Goal: Information Seeking & Learning: Learn about a topic

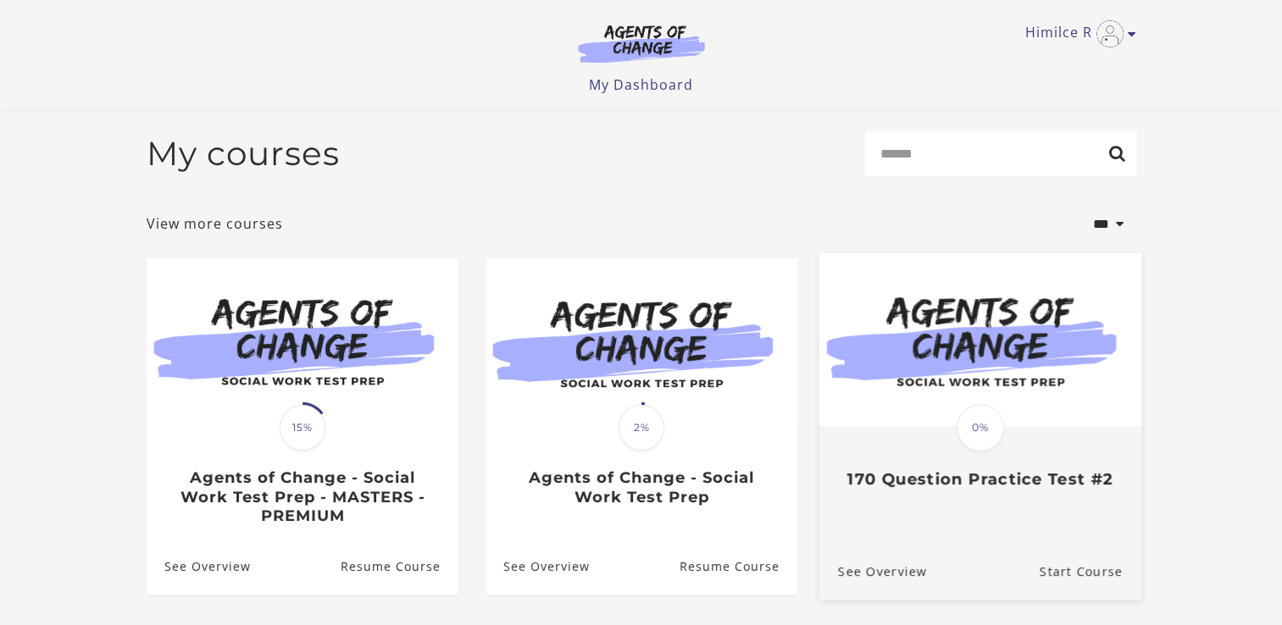
scroll to position [149, 0]
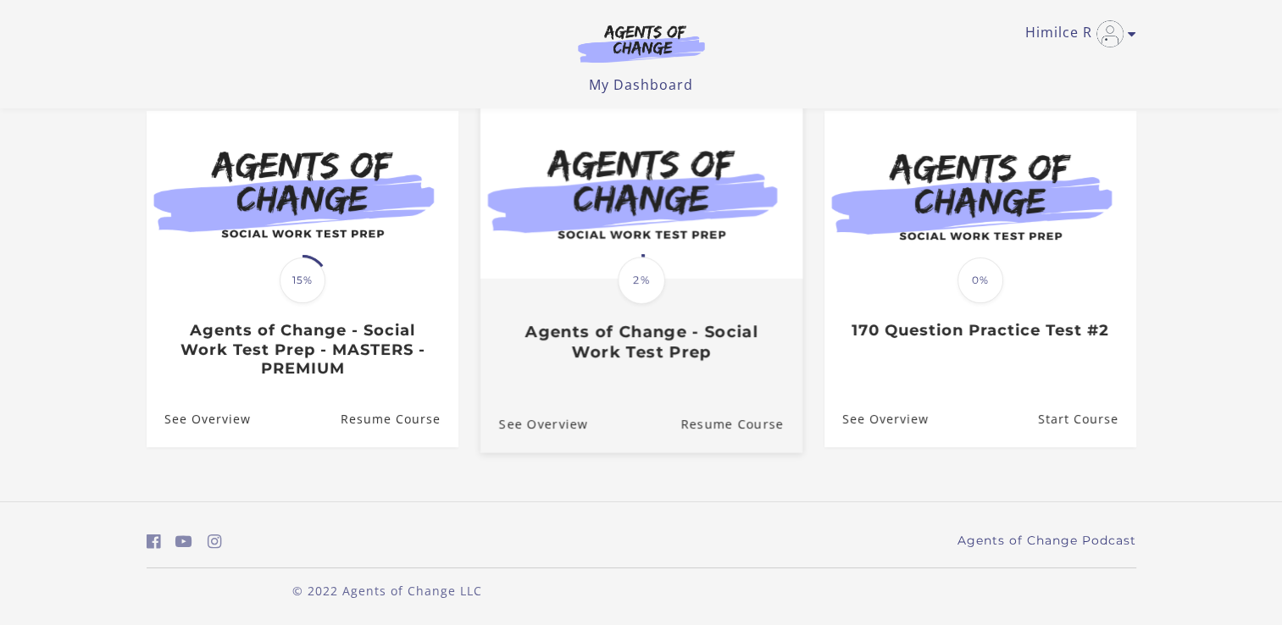
click at [591, 368] on link "Translation missing: en.liquid.partials.dashboard_course_card.progress_descript…" at bounding box center [641, 241] width 322 height 270
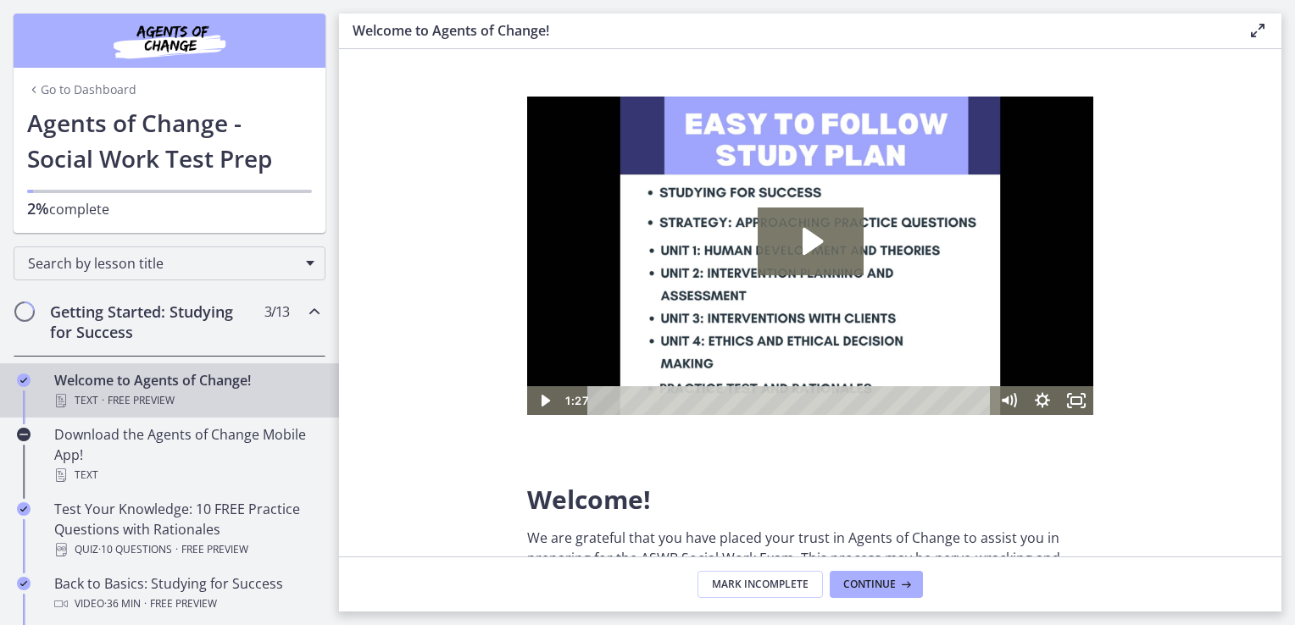
click at [84, 92] on link "Go to Dashboard" at bounding box center [81, 89] width 109 height 17
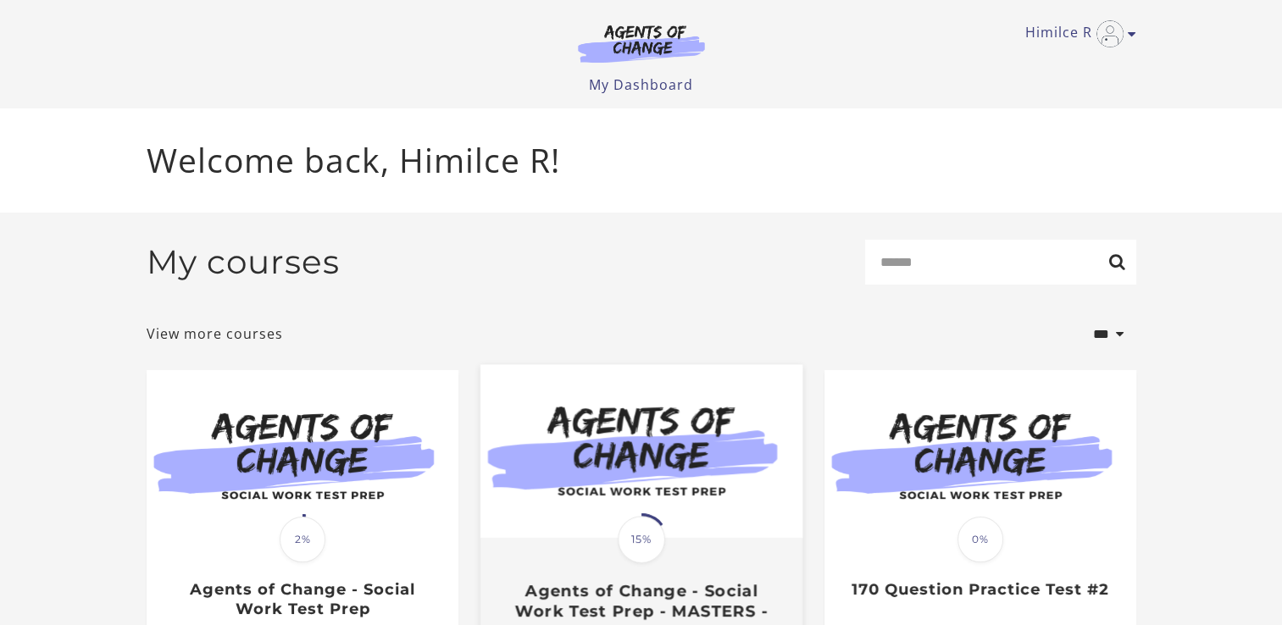
click at [714, 501] on img at bounding box center [641, 452] width 322 height 174
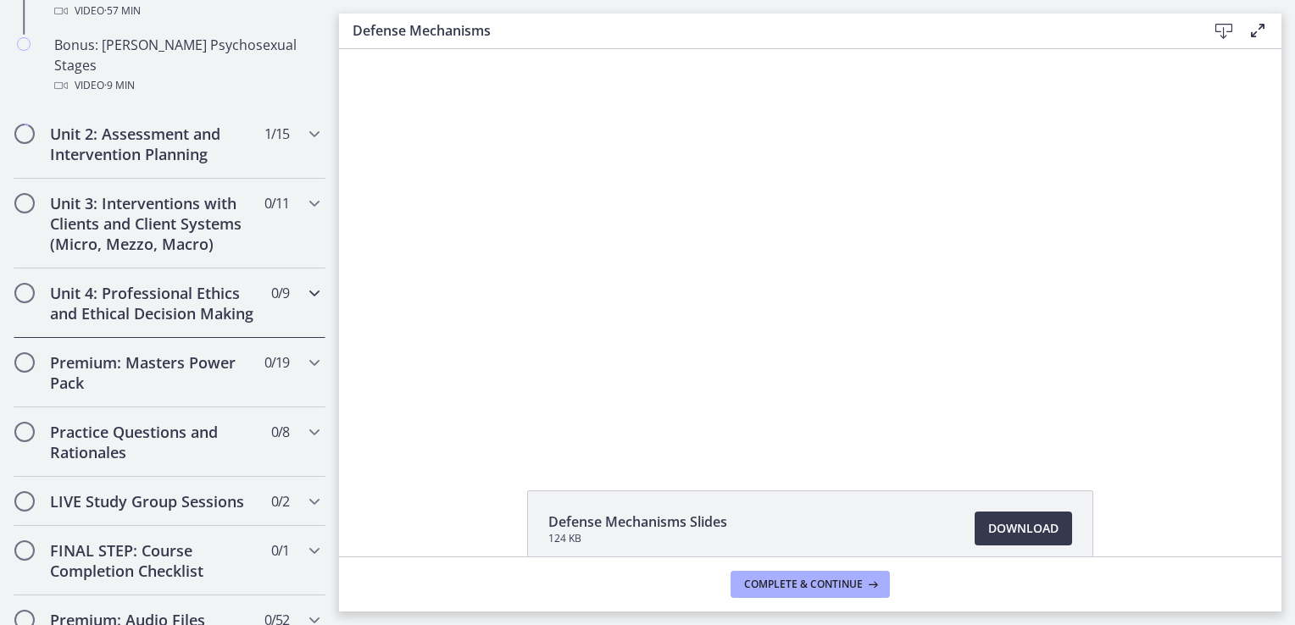
scroll to position [1356, 0]
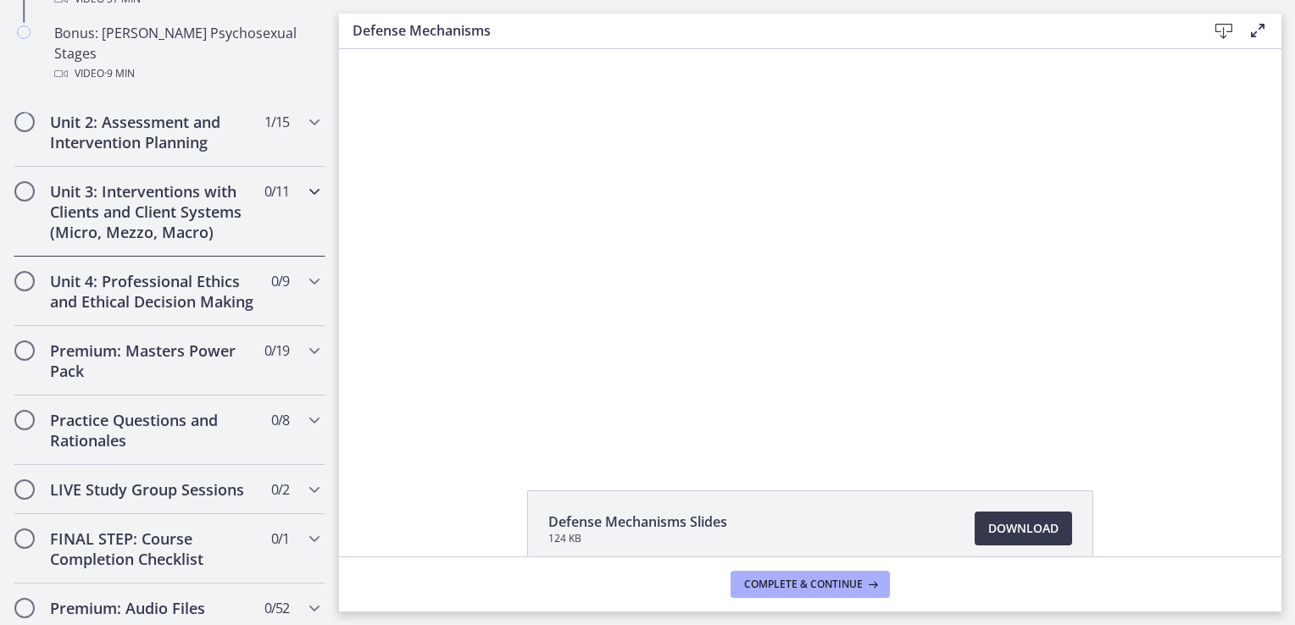
click at [83, 181] on h2 "Unit 3: Interventions with Clients and Client Systems (Micro, Mezzo, Macro)" at bounding box center [153, 211] width 207 height 61
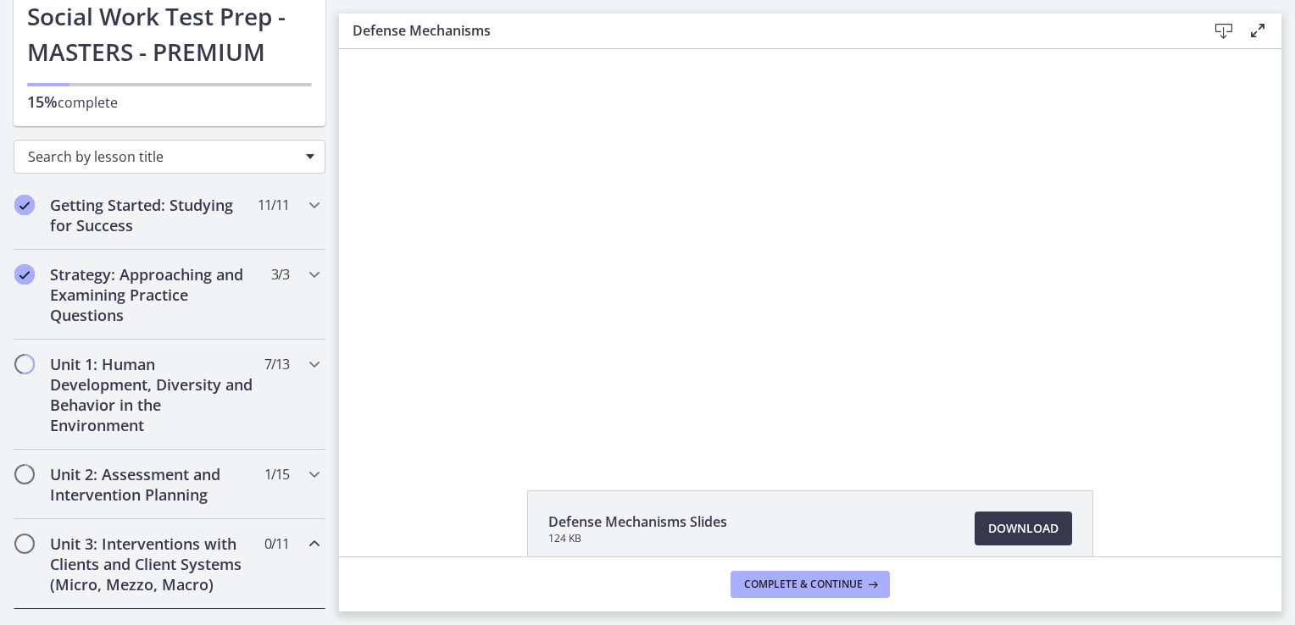
scroll to position [130, 0]
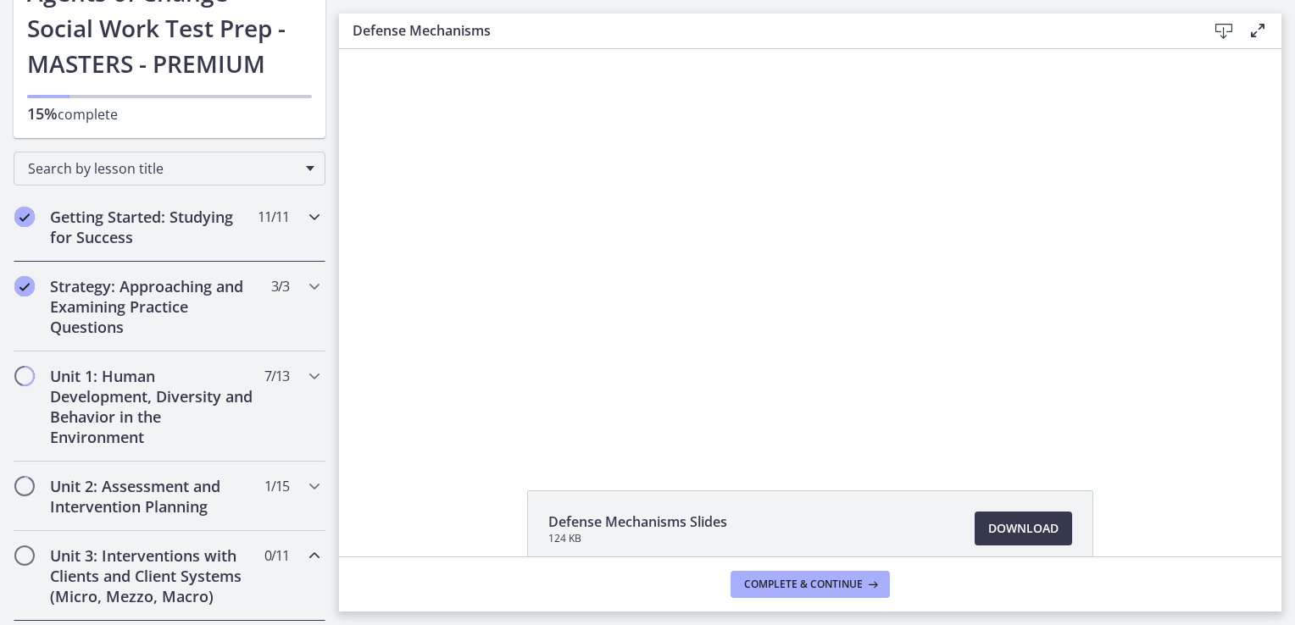
click at [305, 217] on icon "Chapters" at bounding box center [314, 217] width 20 height 20
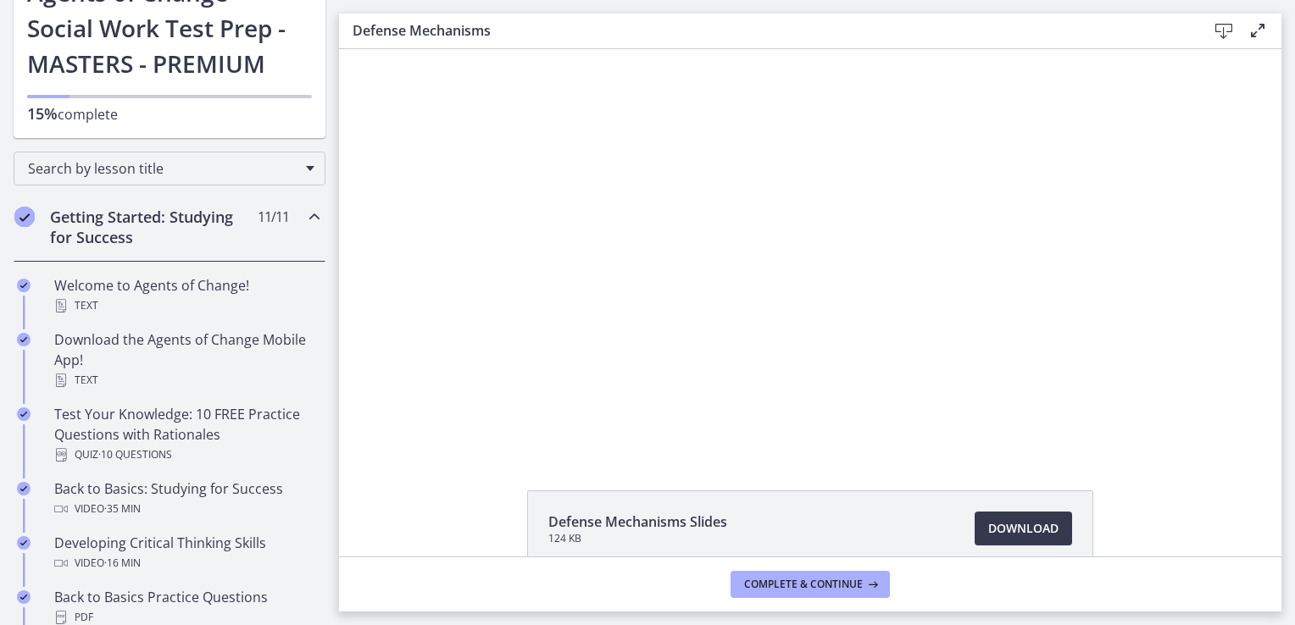
click at [305, 217] on icon "Chapters" at bounding box center [314, 217] width 20 height 20
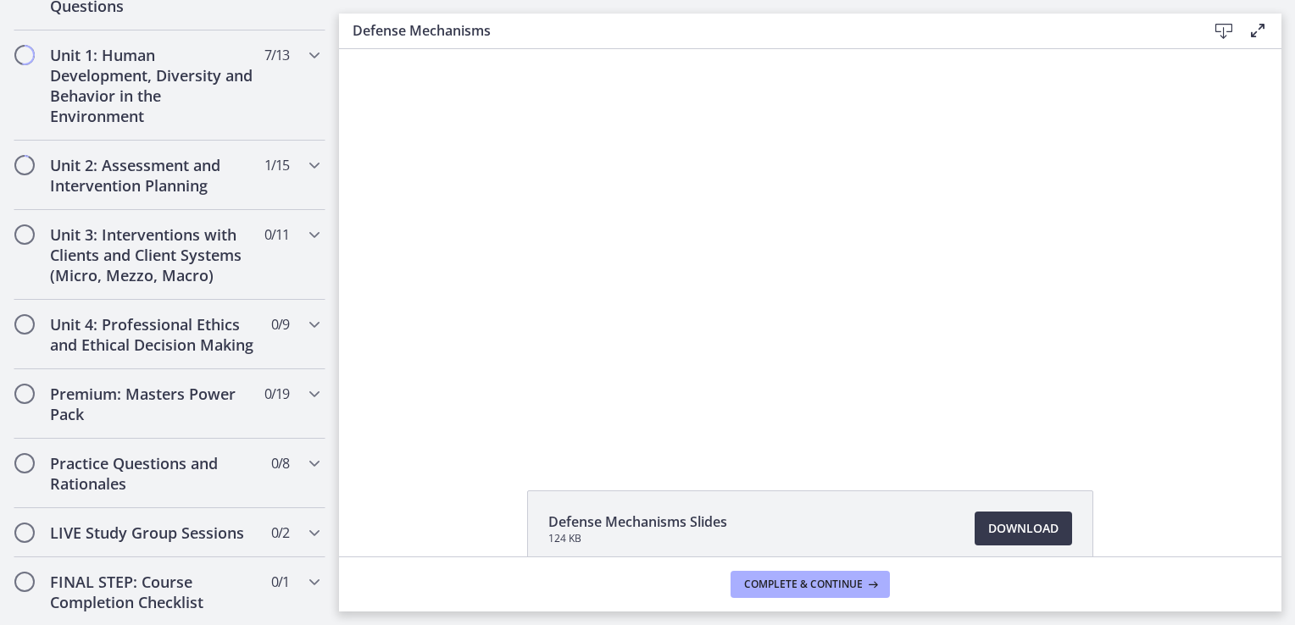
scroll to position [225, 0]
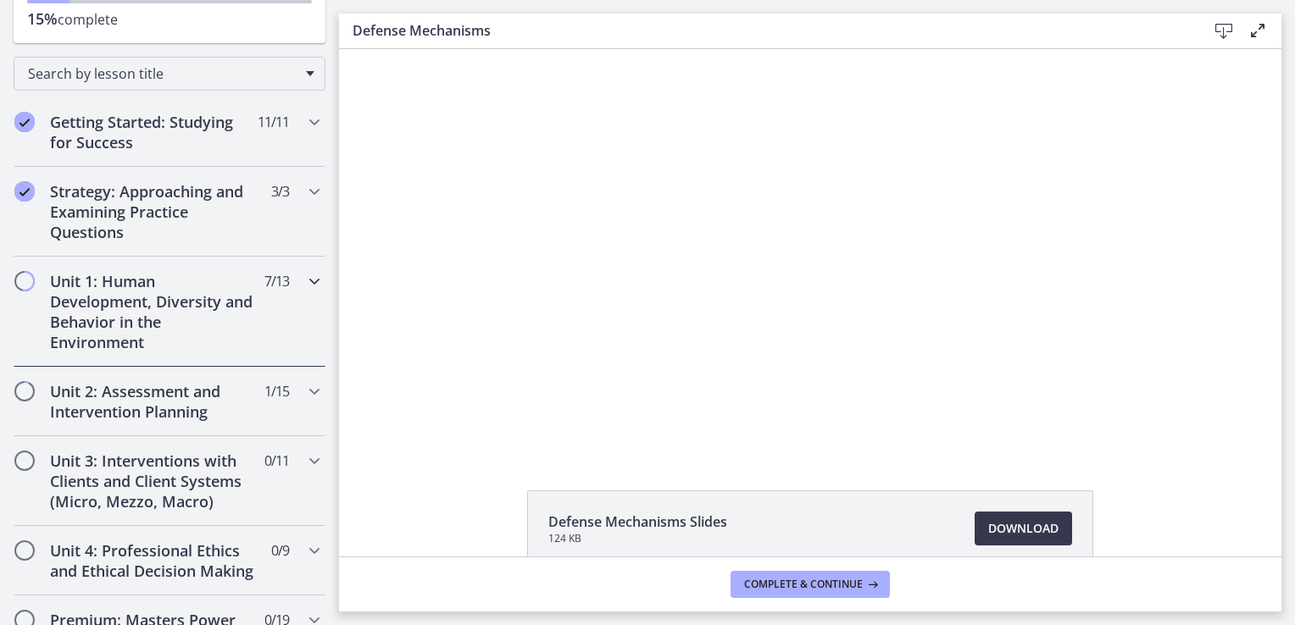
click at [156, 327] on h2 "Unit 1: Human Development, Diversity and Behavior in the Environment" at bounding box center [153, 311] width 207 height 81
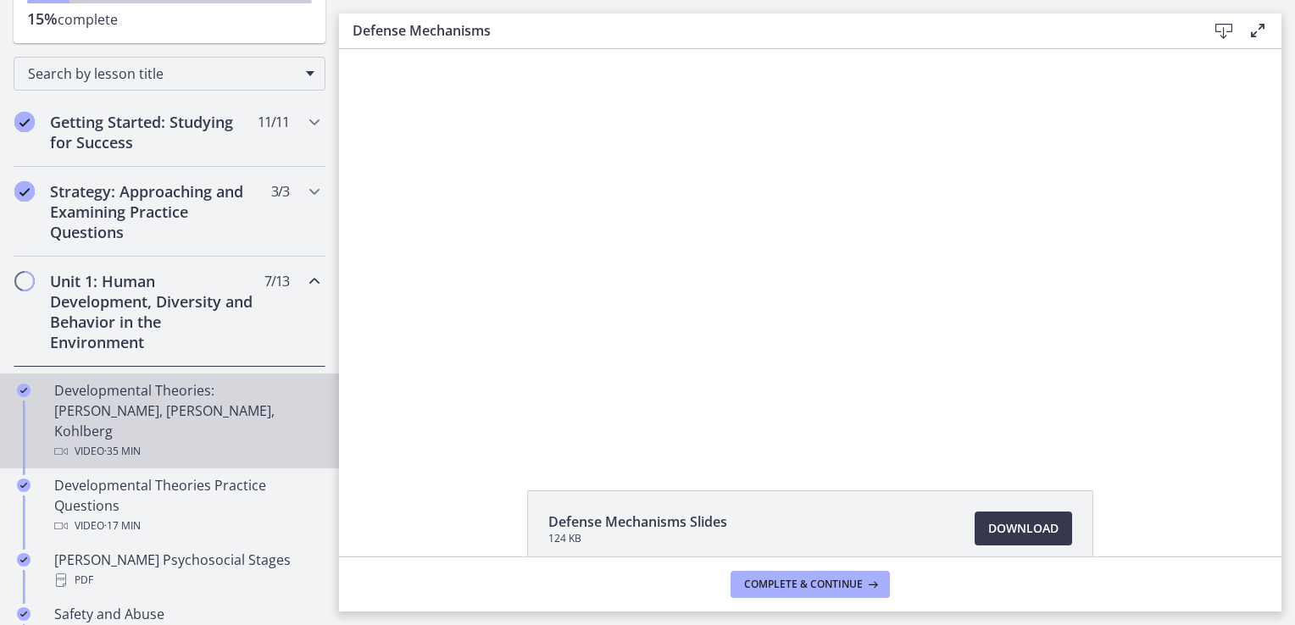
click at [152, 412] on div "Developmental Theories: [PERSON_NAME], [PERSON_NAME], Kohlberg Video · 35 min" at bounding box center [186, 420] width 264 height 81
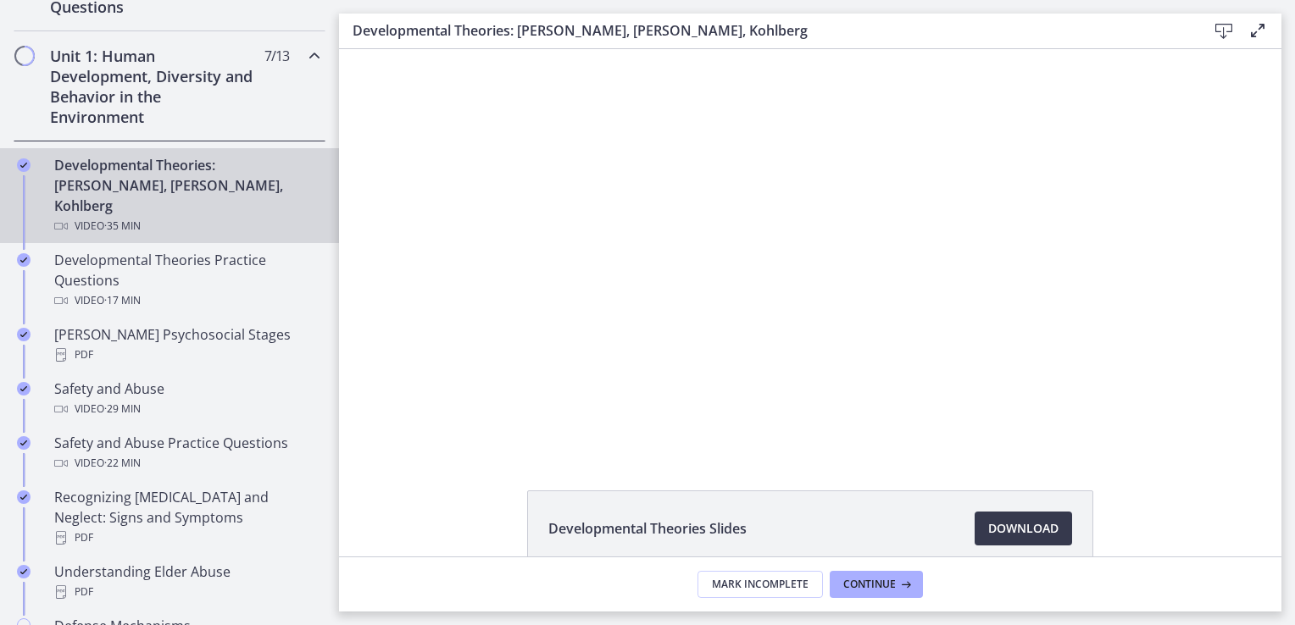
scroll to position [452, 0]
click at [111, 174] on div "Developmental Theories: [PERSON_NAME], [PERSON_NAME], Kohlberg Video · 35 min" at bounding box center [186, 194] width 264 height 81
click at [139, 81] on h2 "Unit 1: Human Development, Diversity and Behavior in the Environment" at bounding box center [153, 85] width 207 height 81
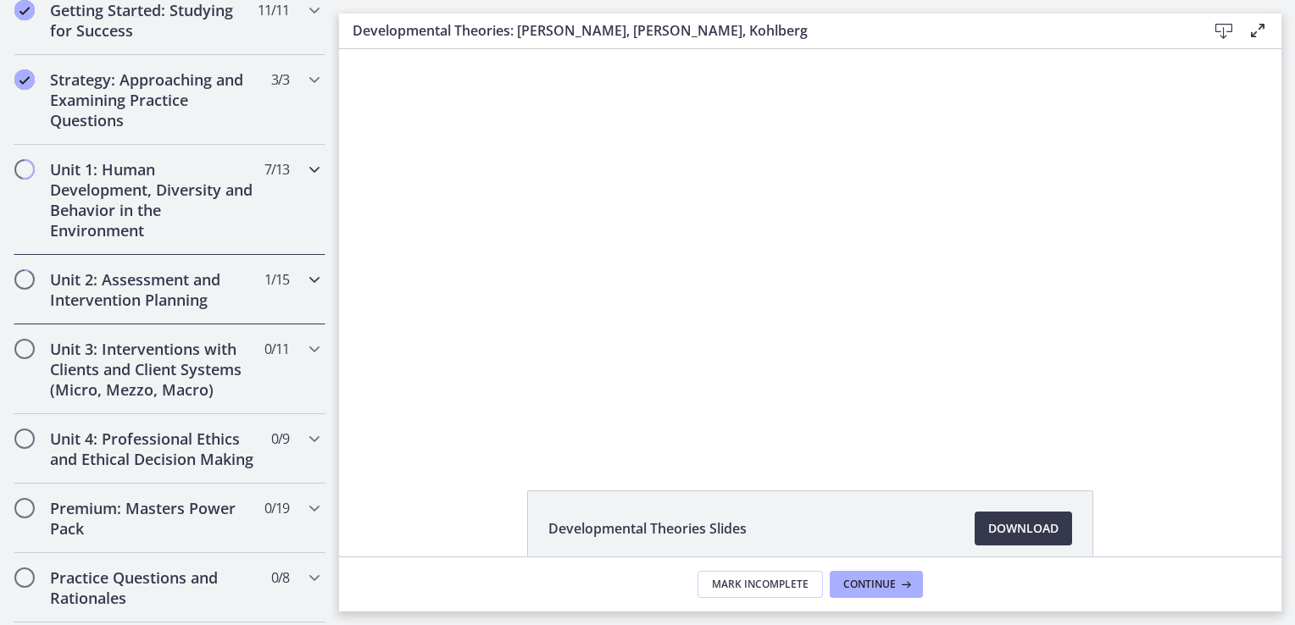
scroll to position [158, 0]
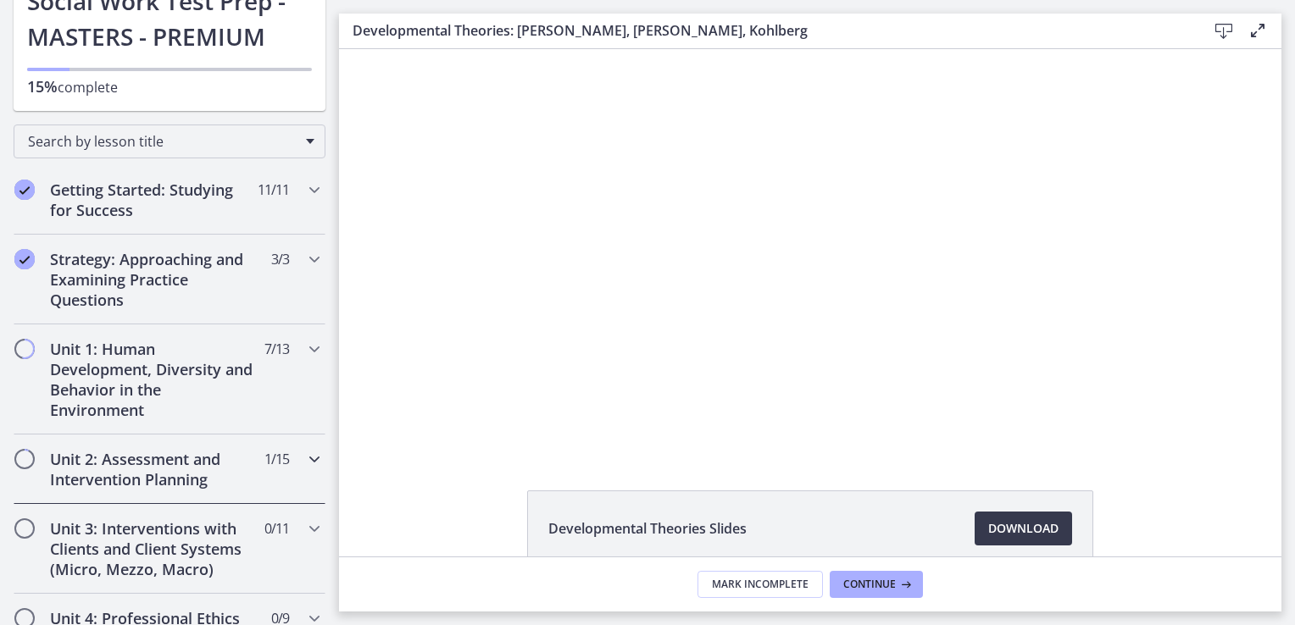
click at [304, 453] on icon "Chapters" at bounding box center [314, 459] width 20 height 20
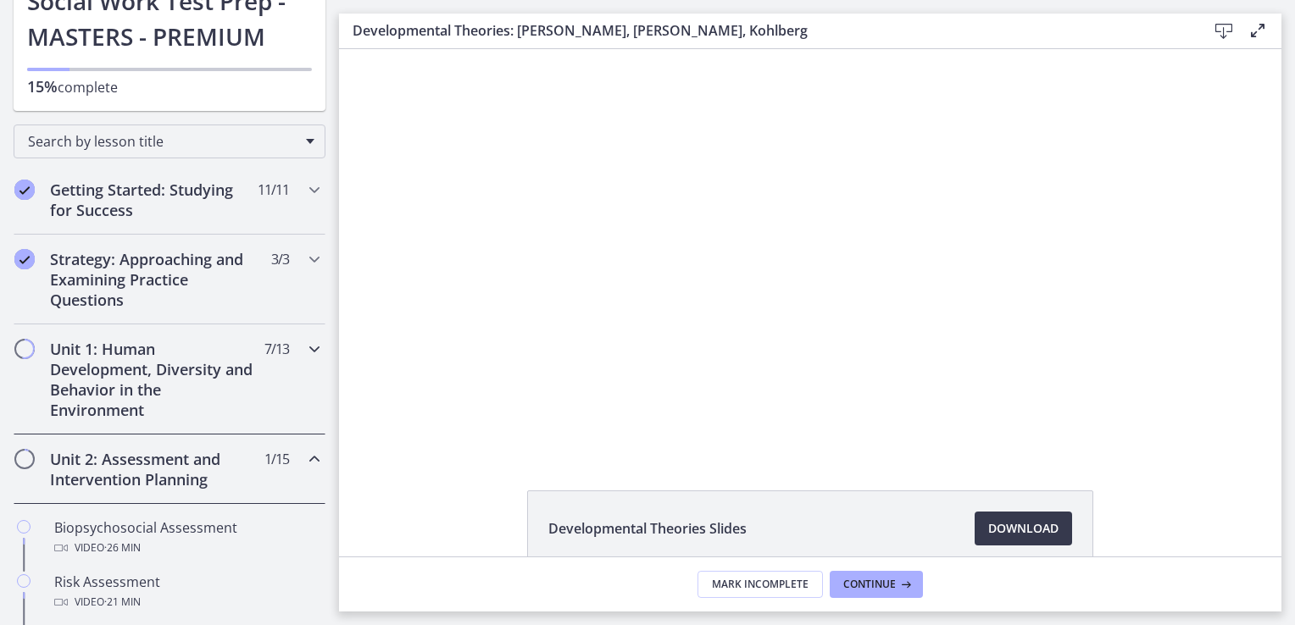
click at [304, 342] on icon "Chapters" at bounding box center [314, 349] width 20 height 20
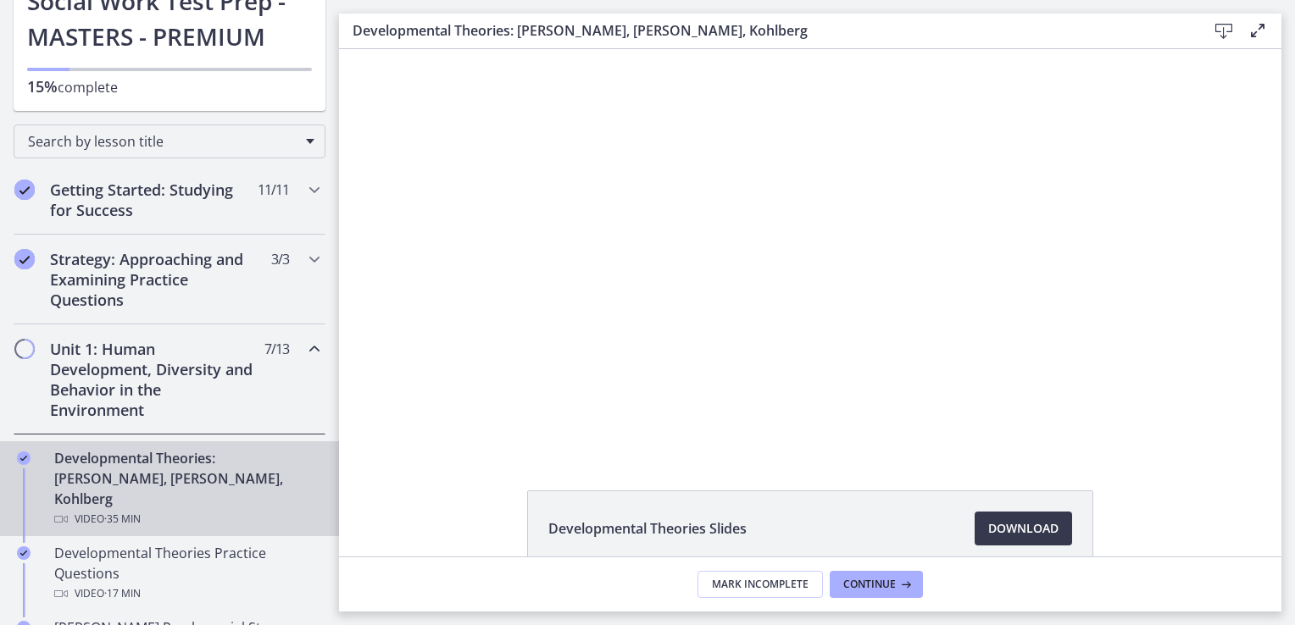
click at [304, 342] on icon "Chapters" at bounding box center [314, 349] width 20 height 20
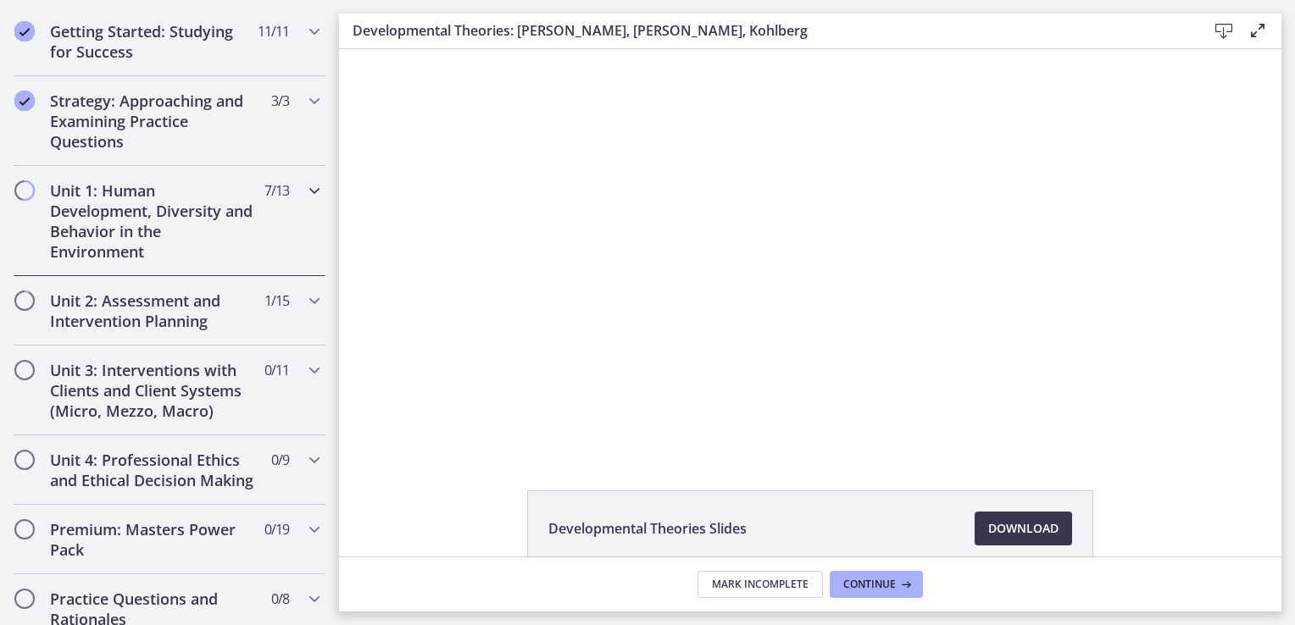
scroll to position [383, 0]
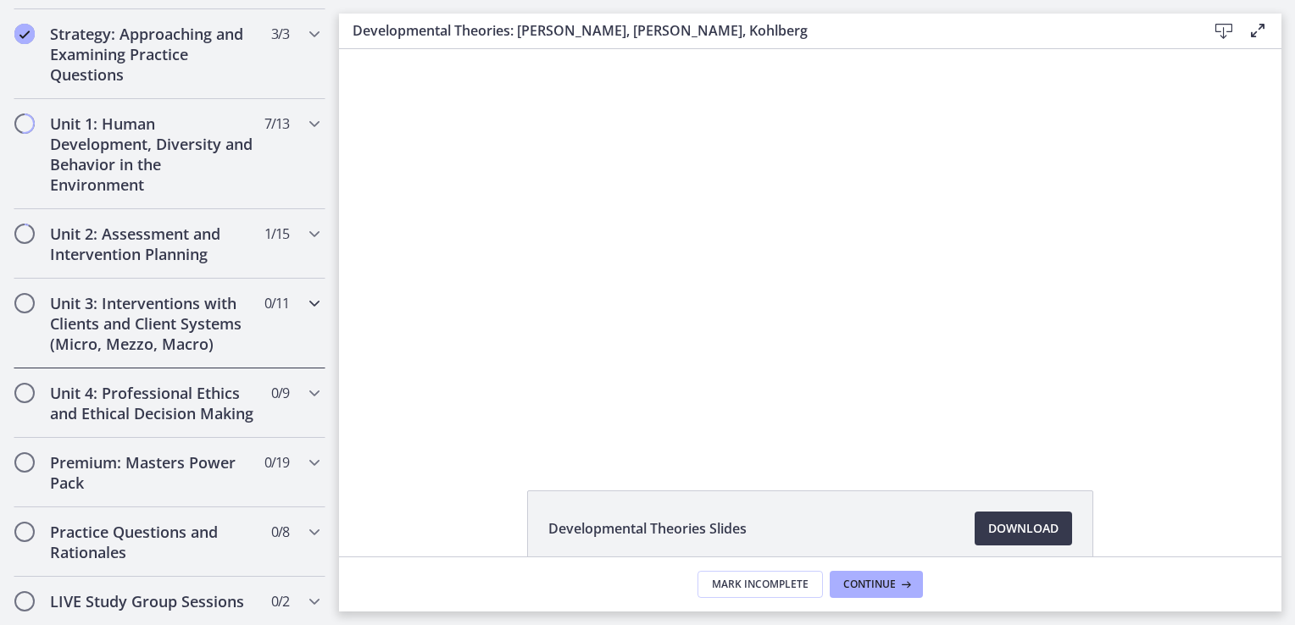
click at [304, 299] on icon "Chapters" at bounding box center [314, 303] width 20 height 20
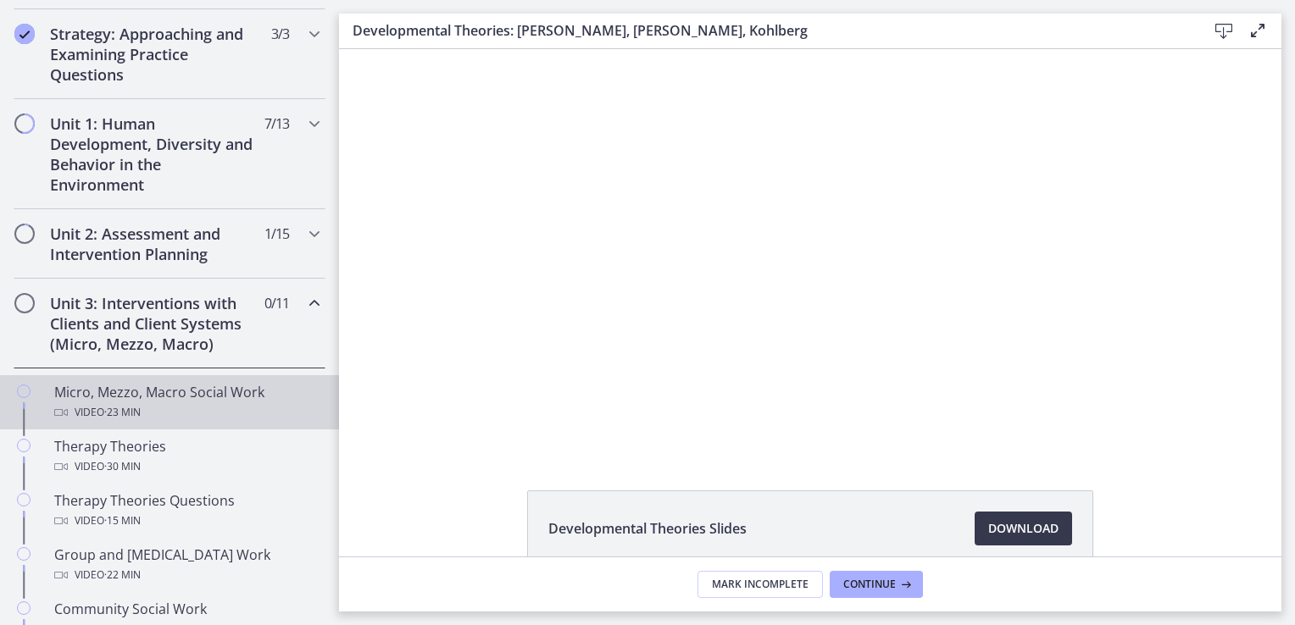
click at [162, 403] on div "Video · 23 min" at bounding box center [186, 413] width 264 height 20
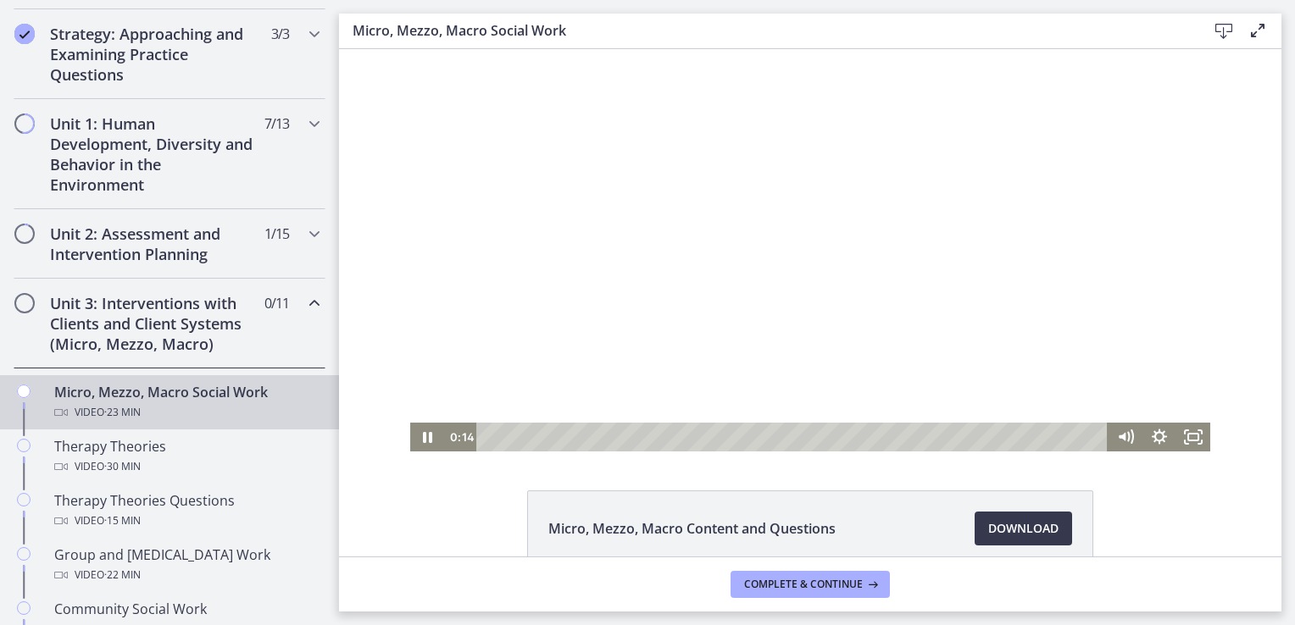
scroll to position [91, 0]
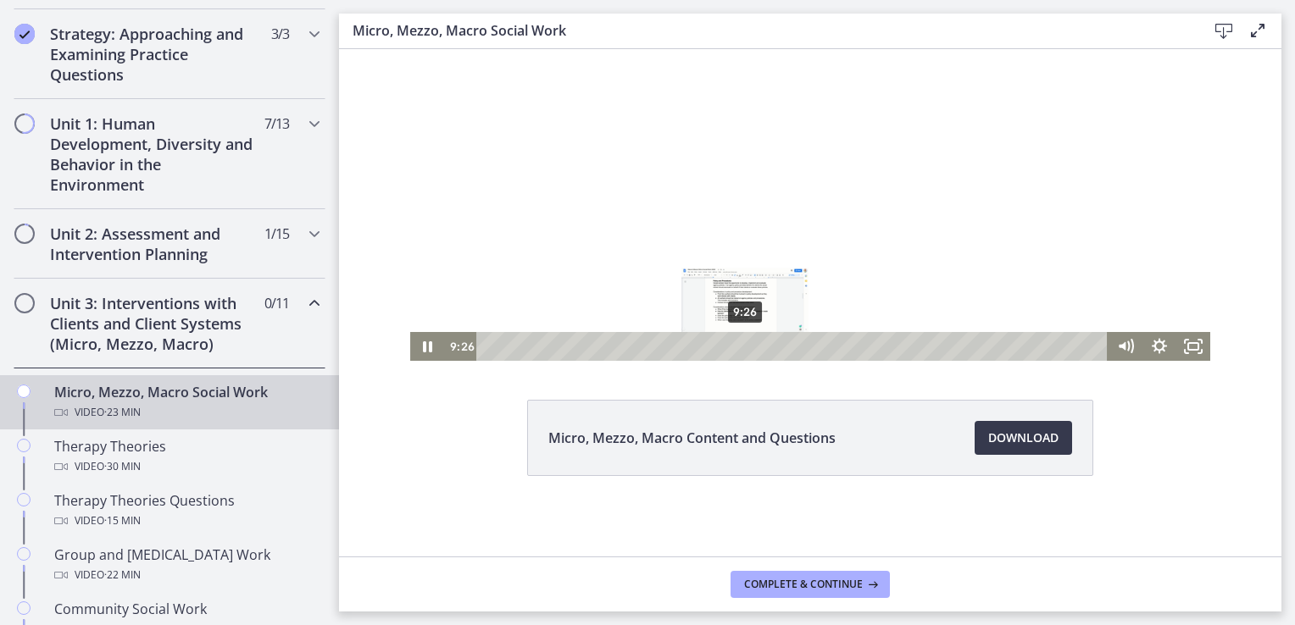
click at [739, 345] on div "9:26" at bounding box center [794, 346] width 611 height 29
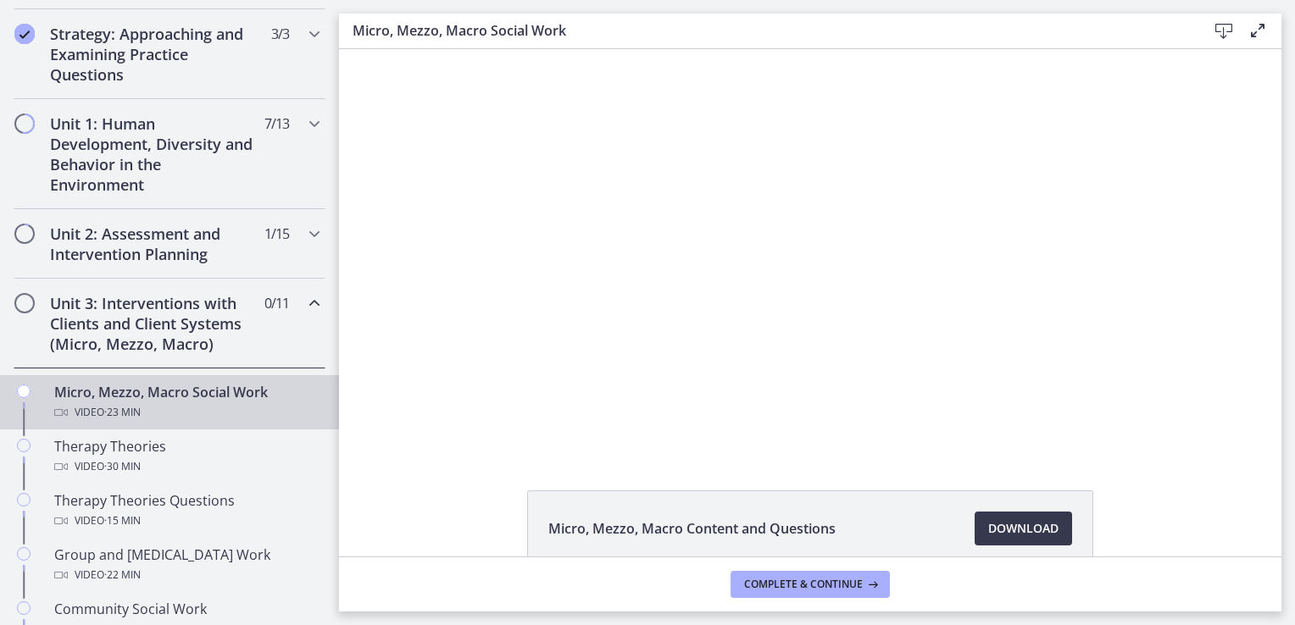
click at [952, 281] on div at bounding box center [810, 250] width 800 height 403
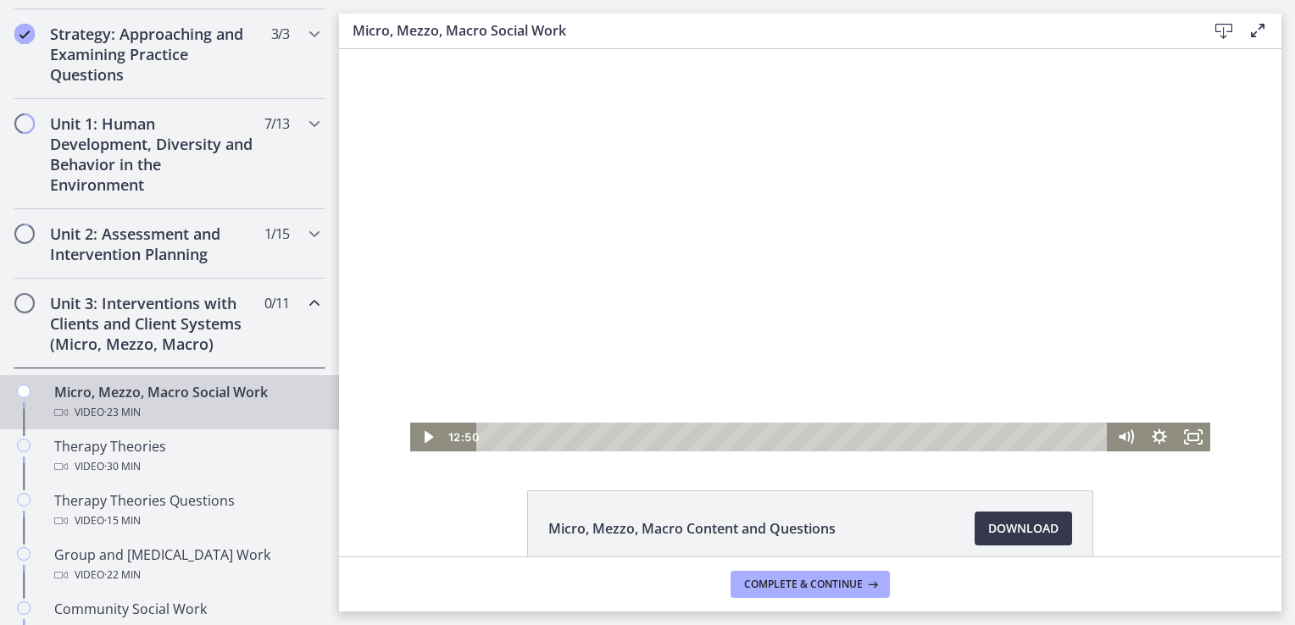
scroll to position [91, 0]
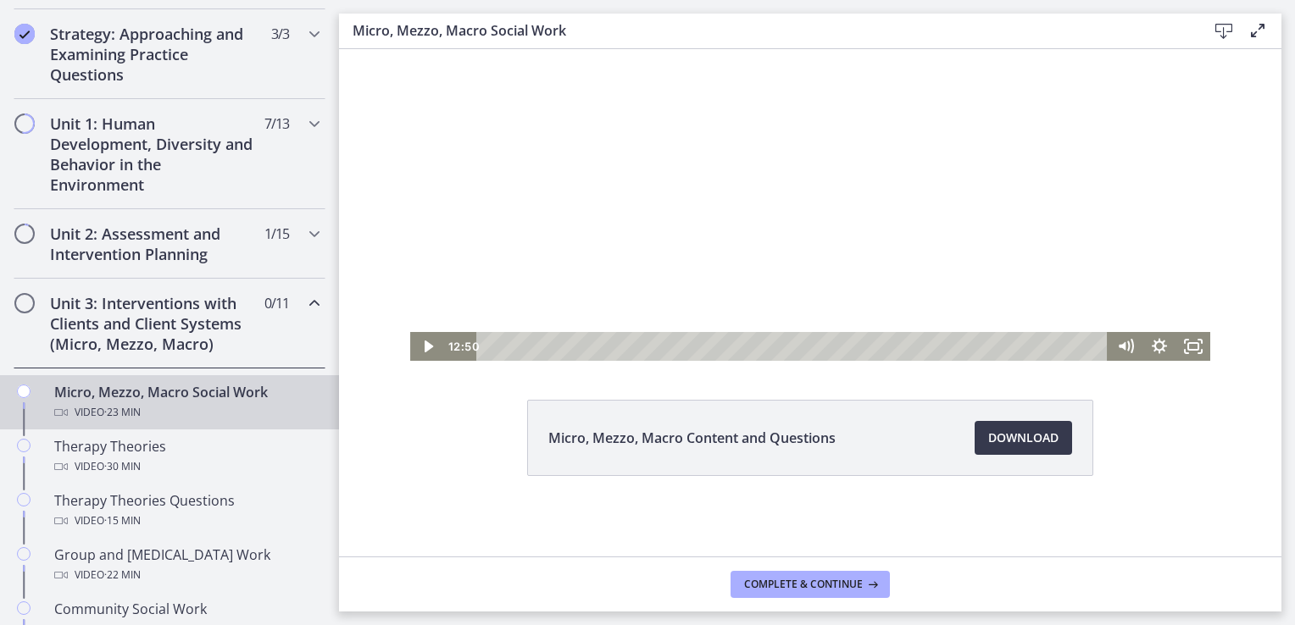
click at [641, 271] on div at bounding box center [810, 159] width 800 height 403
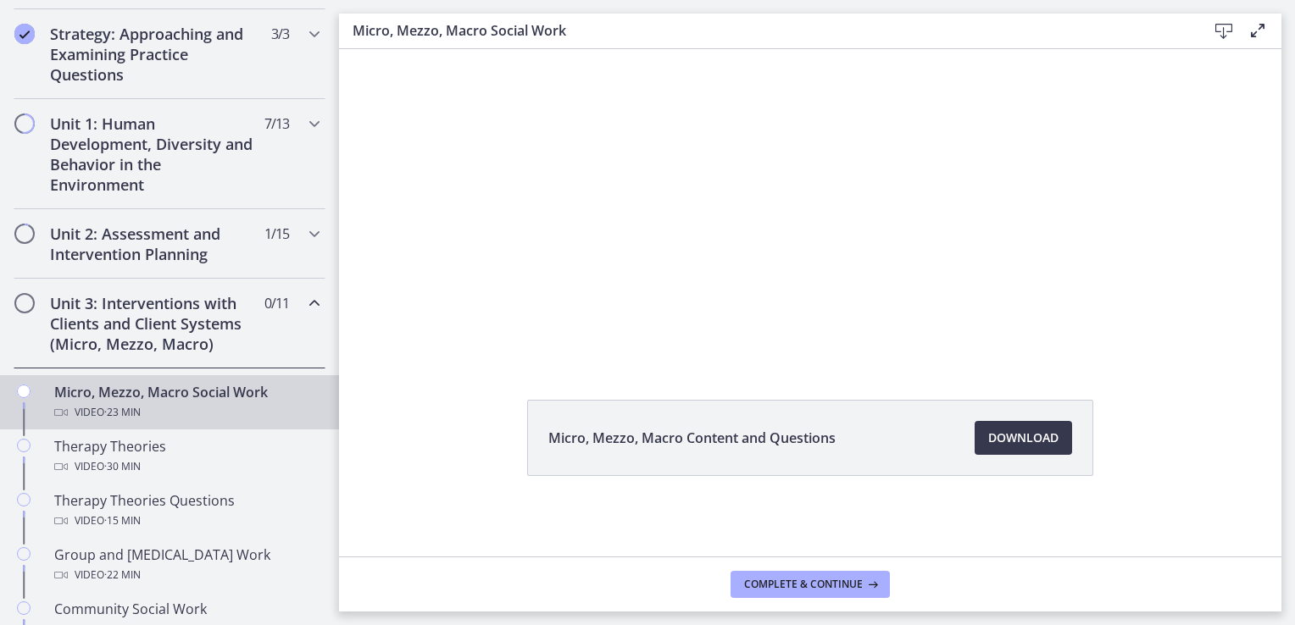
click at [641, 271] on div at bounding box center [810, 159] width 800 height 403
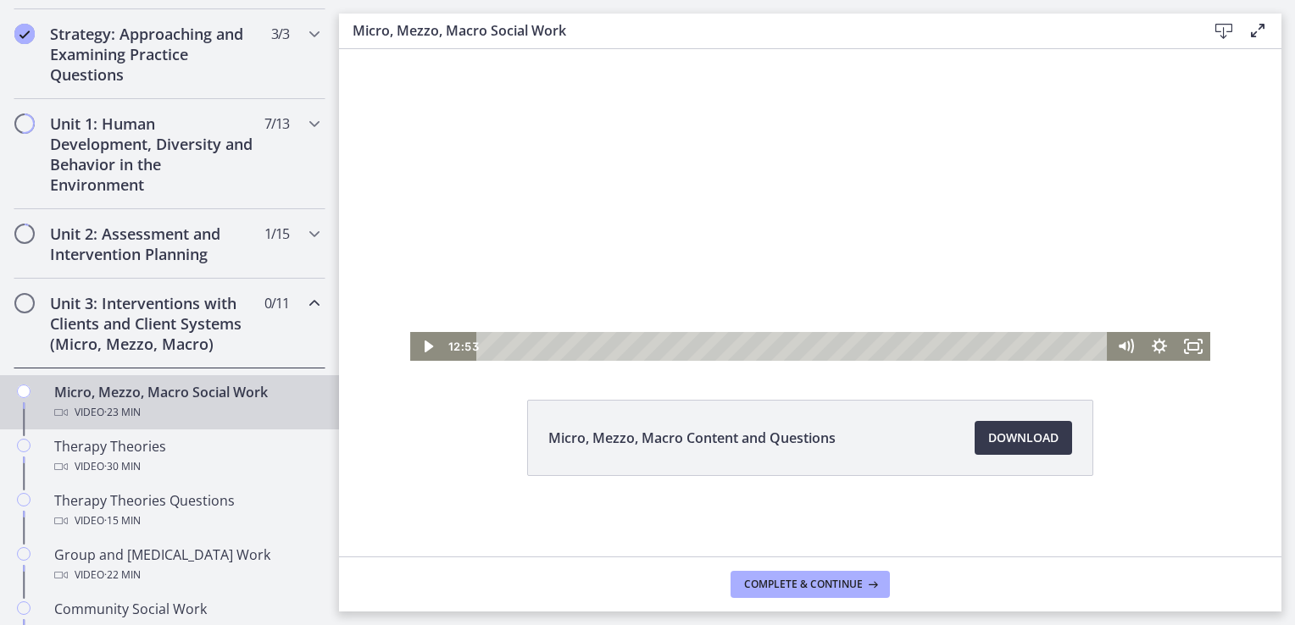
drag, startPoint x: 1168, startPoint y: 192, endPoint x: 1169, endPoint y: 205, distance: 13.7
click at [1169, 204] on div at bounding box center [810, 159] width 800 height 403
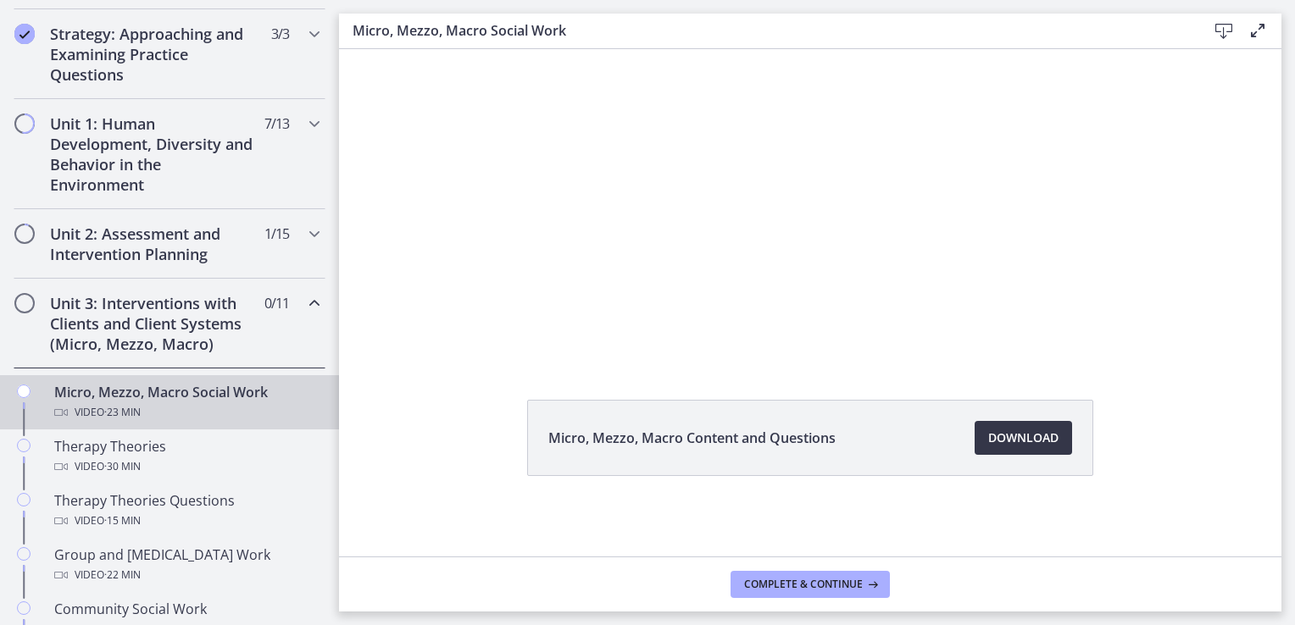
click at [993, 447] on span "Download Opens in a new window" at bounding box center [1023, 438] width 70 height 20
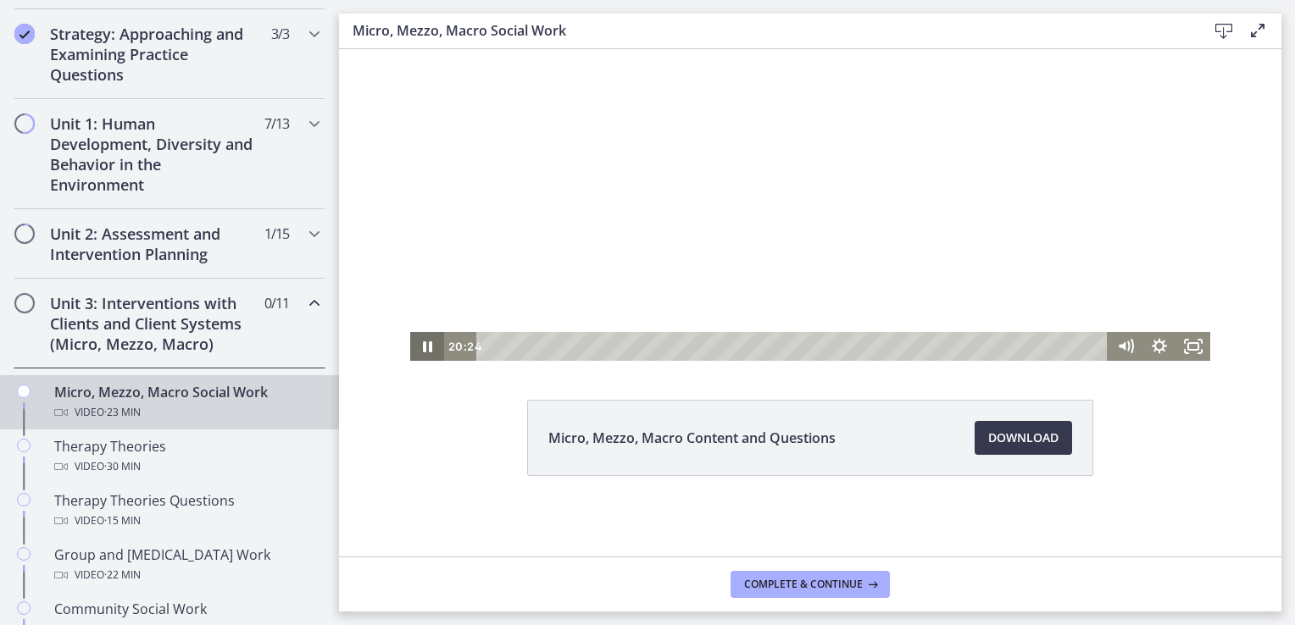
click at [411, 347] on icon "Pause" at bounding box center [427, 346] width 34 height 29
click at [424, 351] on icon "Play Video" at bounding box center [428, 347] width 8 height 12
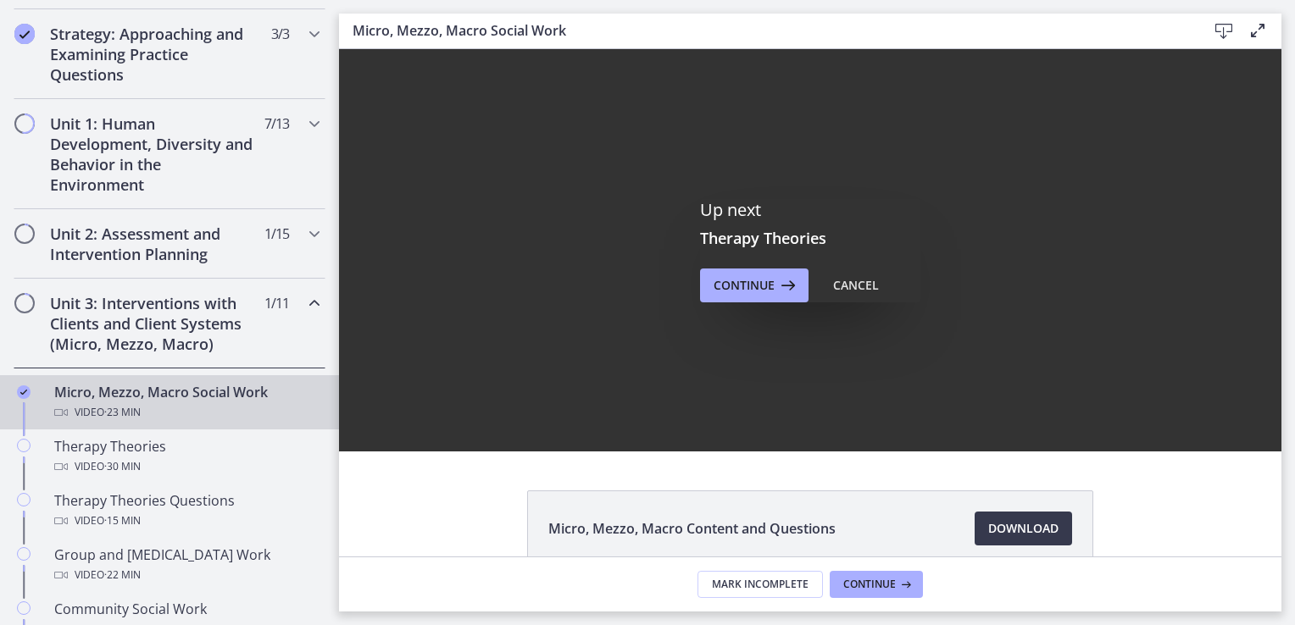
scroll to position [0, 0]
click at [757, 285] on span "Continue" at bounding box center [744, 285] width 61 height 20
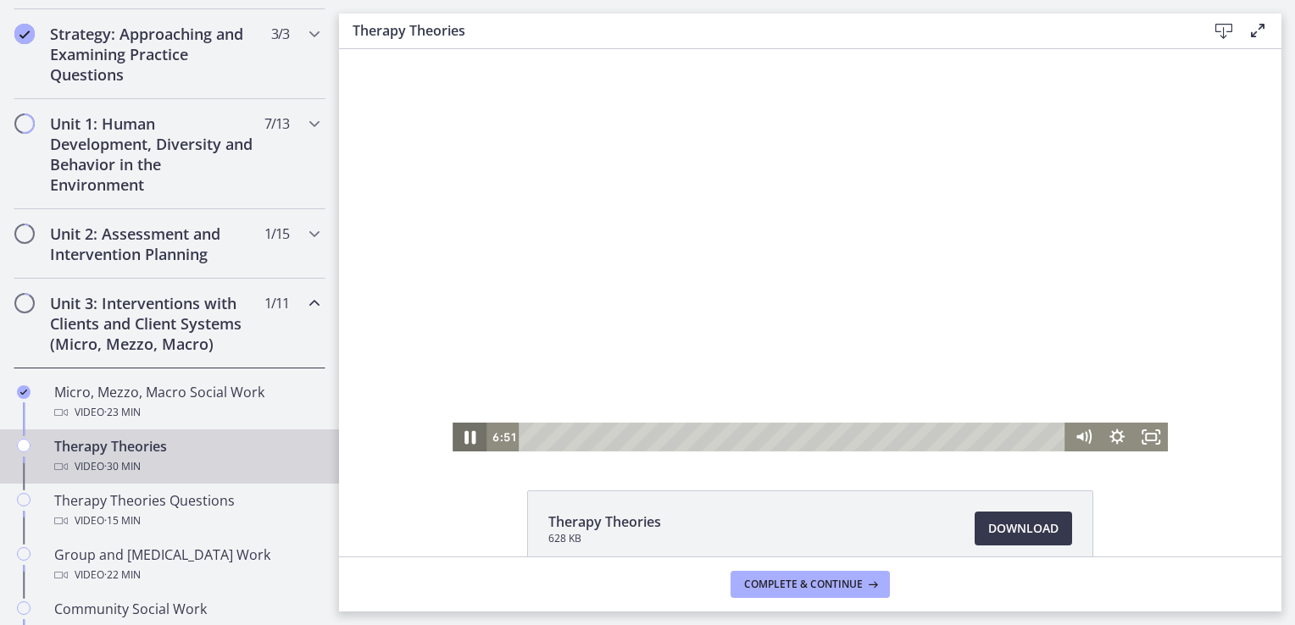
click at [464, 443] on icon "Pause" at bounding box center [469, 437] width 41 height 35
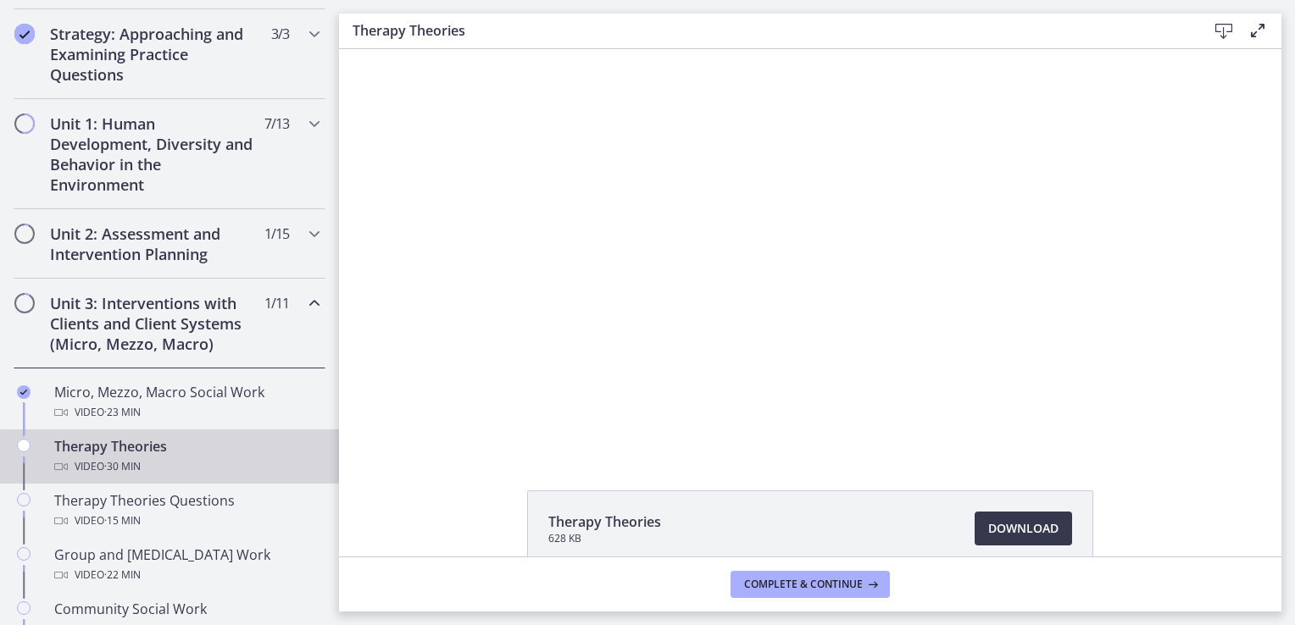
click at [468, 489] on div "Therapy Theories 628 KB Download Opens in a new window" at bounding box center [810, 303] width 942 height 508
